Goal: Navigation & Orientation: Find specific page/section

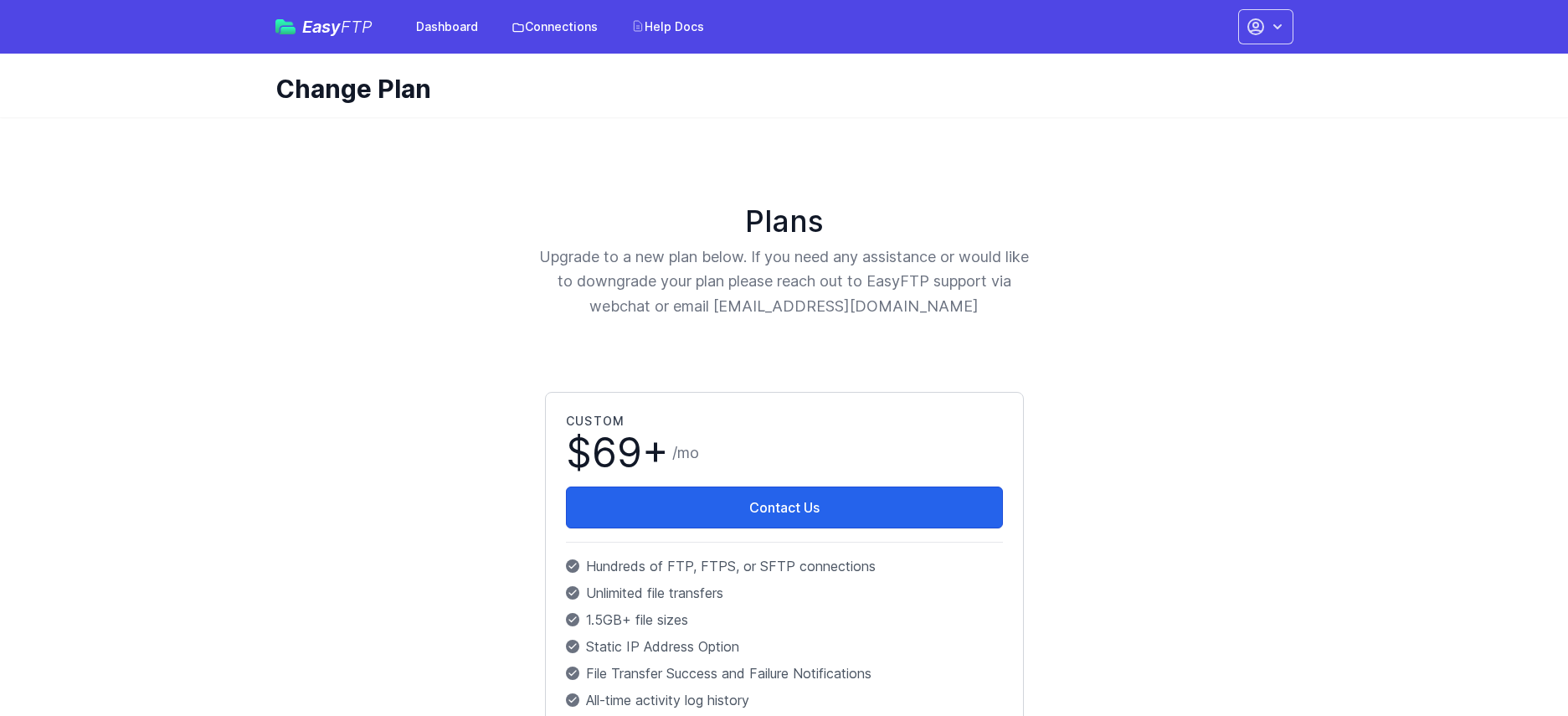
scroll to position [198, 0]
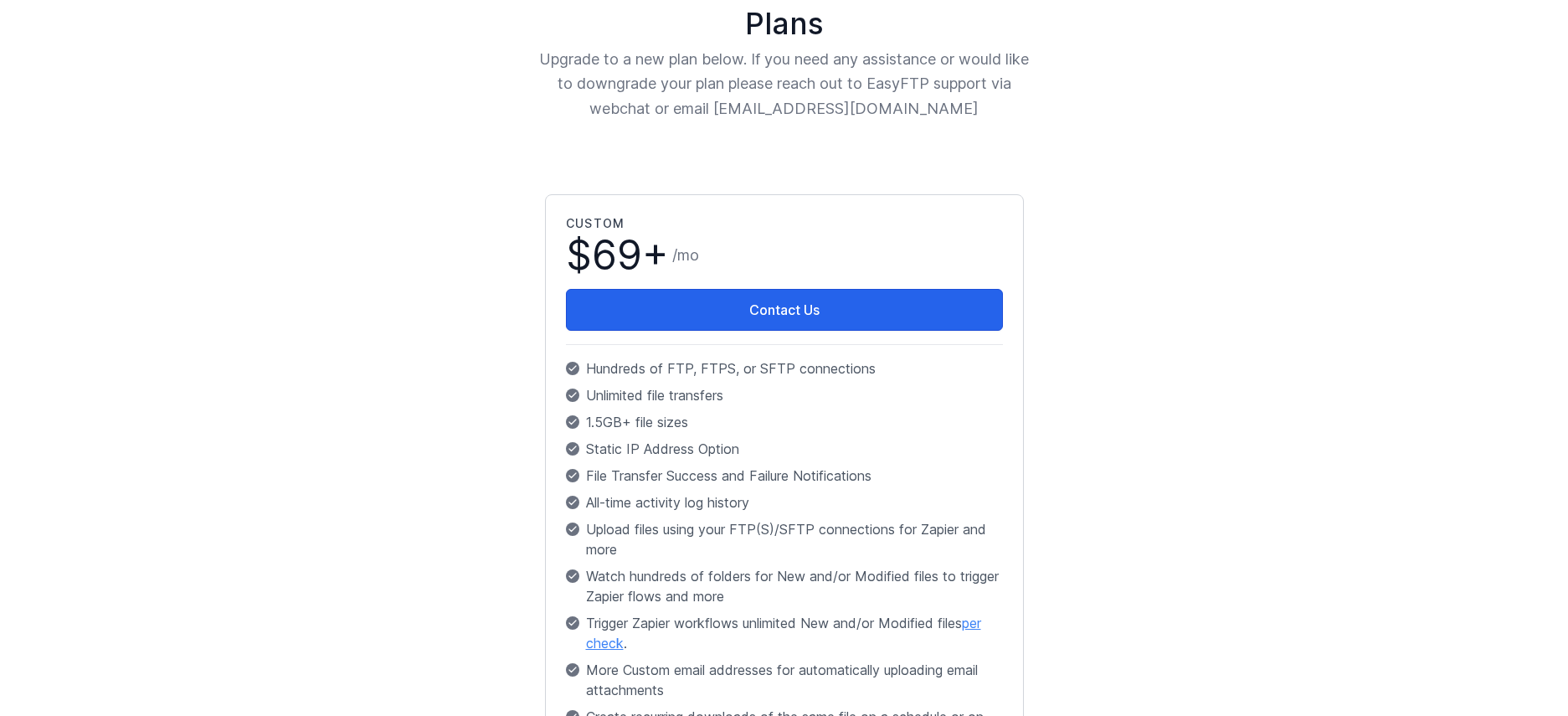
click at [723, 115] on p "Upgrade to a new plan below. If you need any assistance or would like to downgr…" at bounding box center [784, 83] width 493 height 73
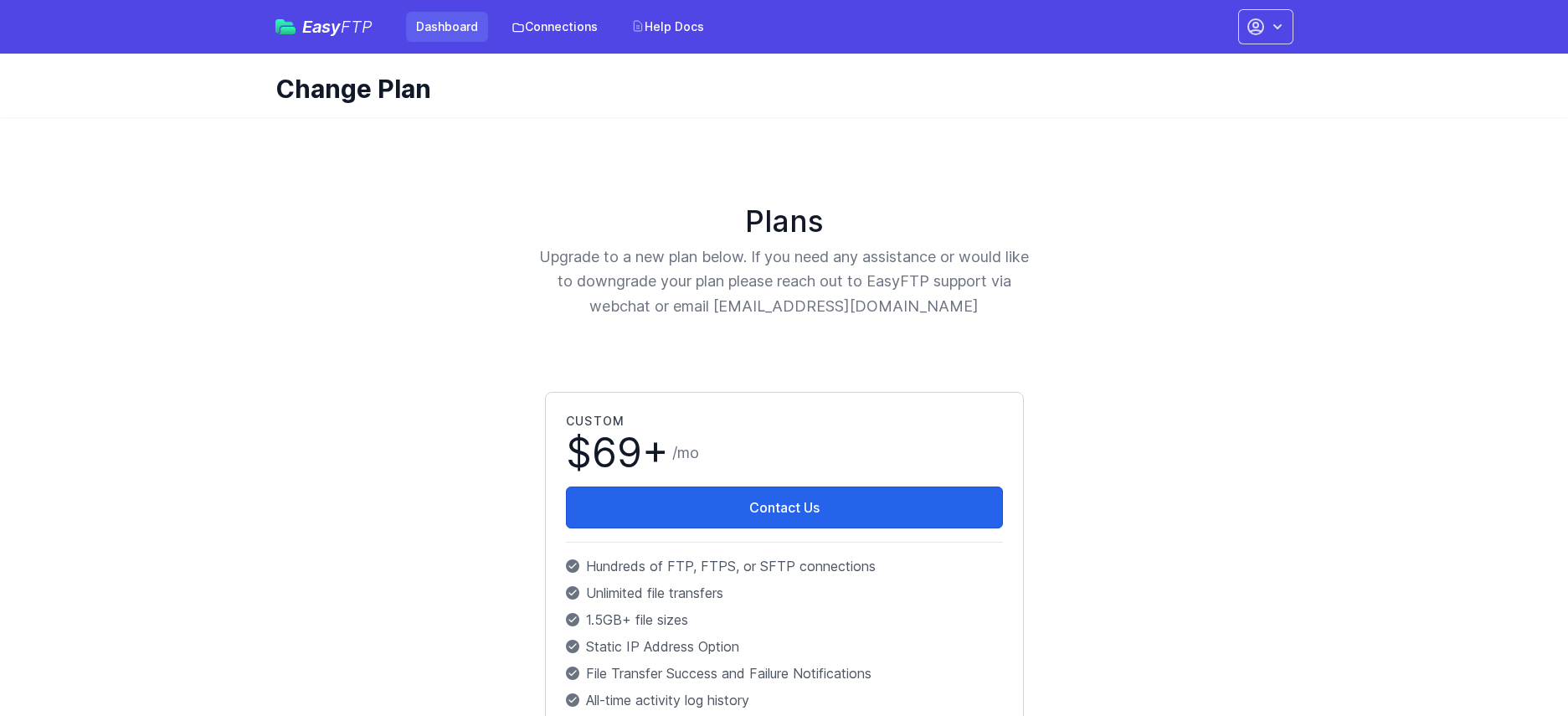
click at [422, 37] on link "Dashboard" at bounding box center [446, 27] width 82 height 30
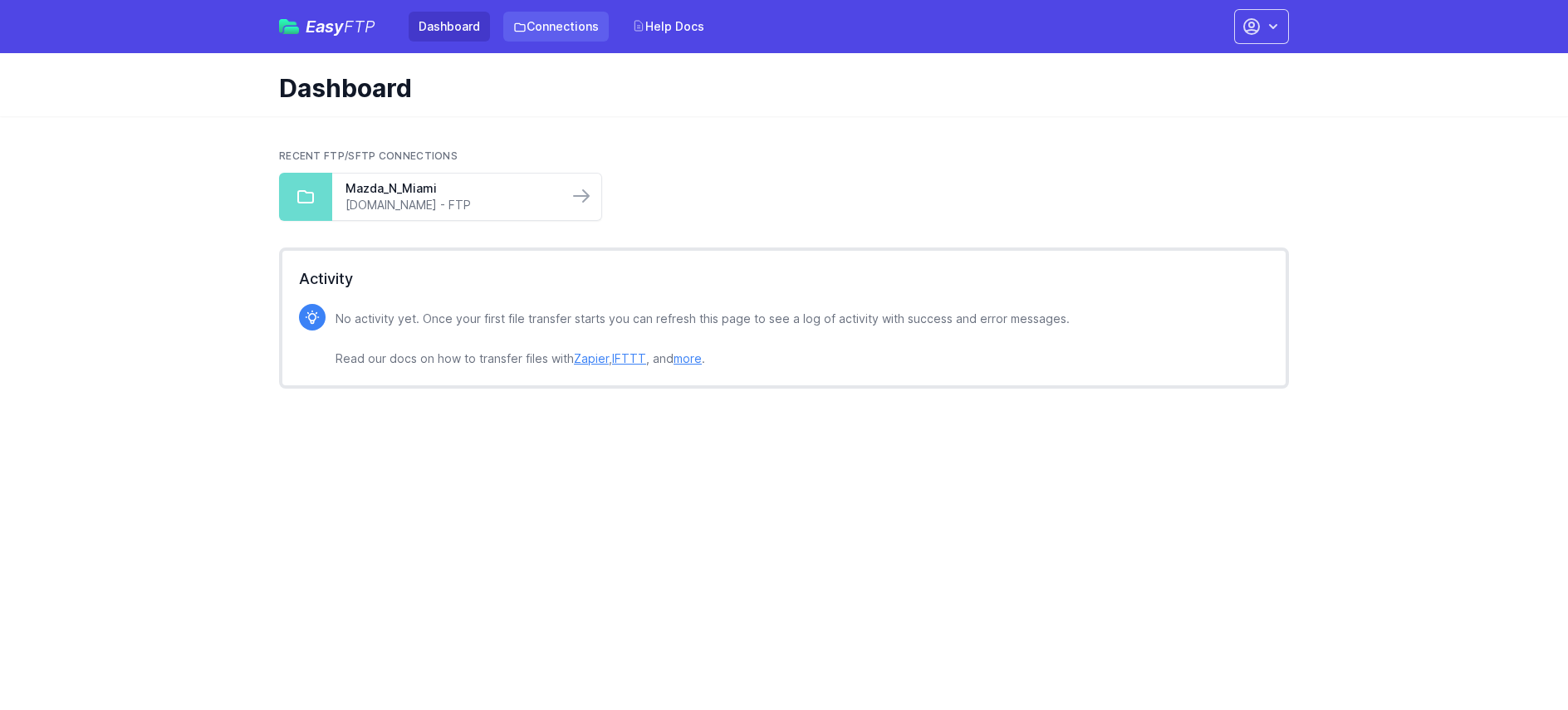
click at [537, 34] on link "Connections" at bounding box center [555, 26] width 105 height 29
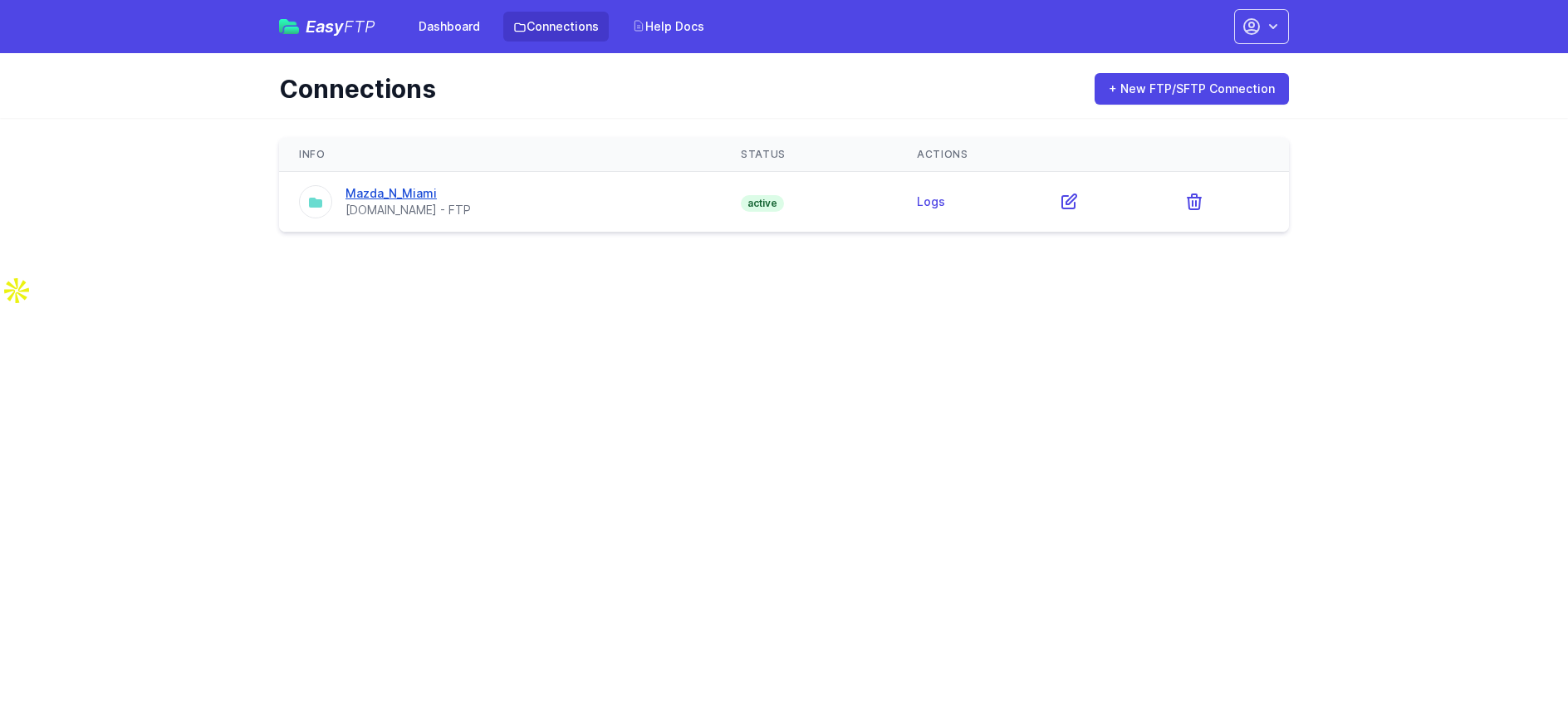
click at [402, 190] on link "Mazda_N_Miami" at bounding box center [391, 193] width 91 height 14
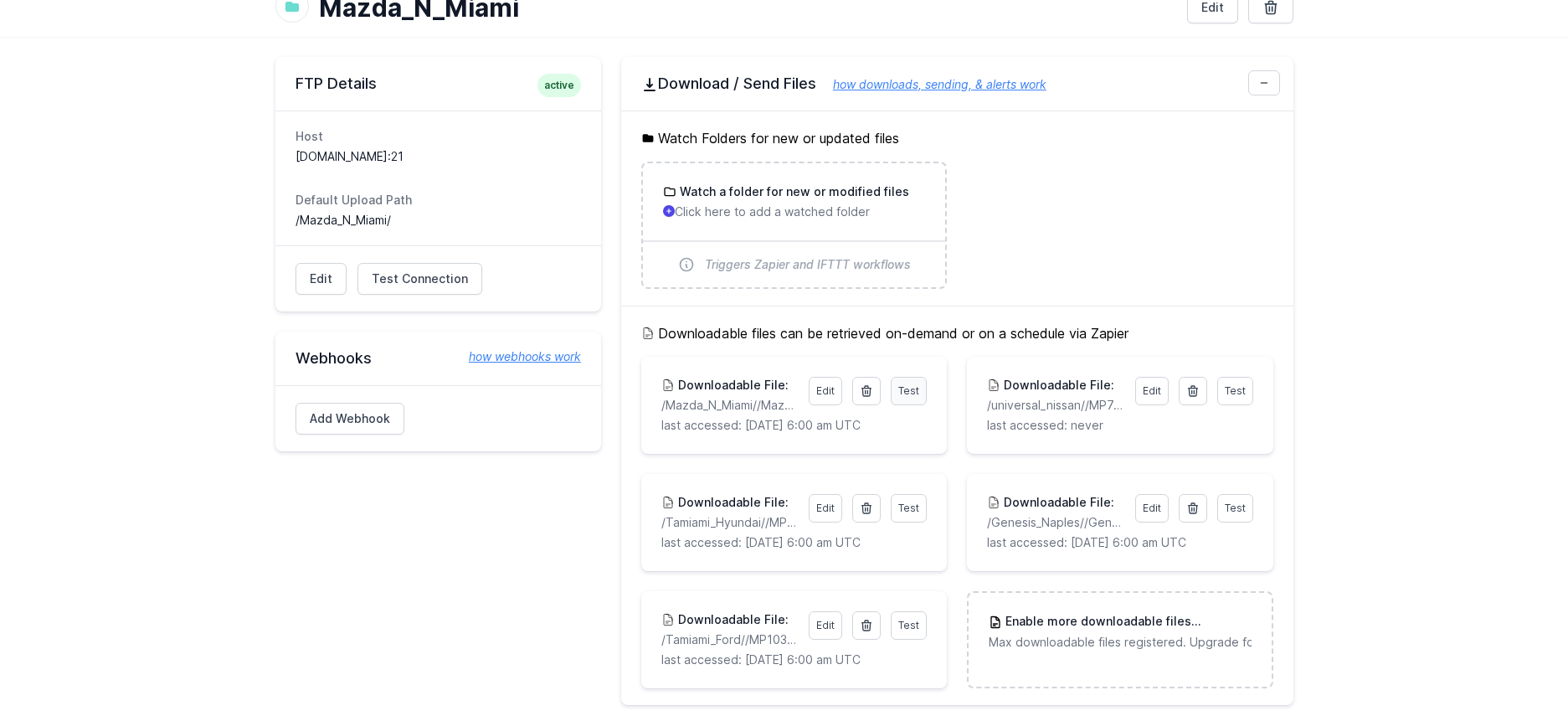
scroll to position [243, 0]
